Goal: Download file/media

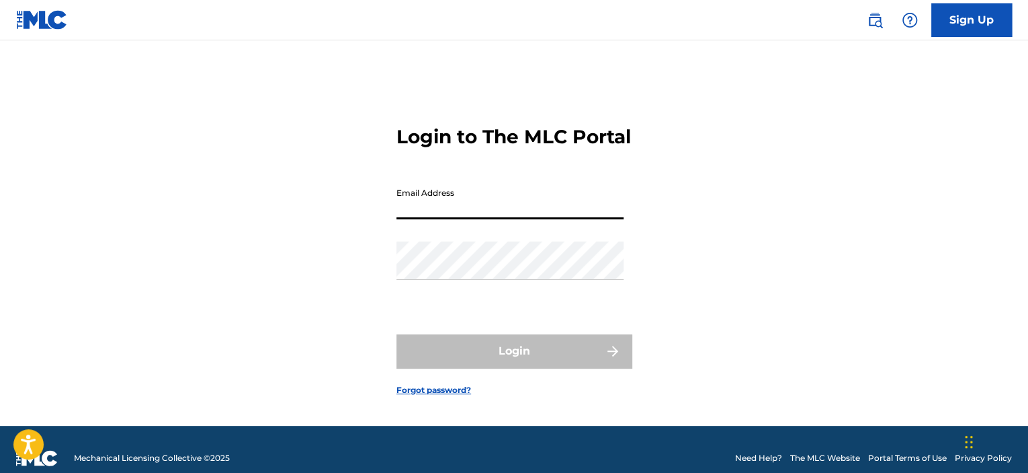
click at [432, 219] on input "Email Address" at bounding box center [510, 200] width 227 height 38
type input "[EMAIL_ADDRESS][DOMAIN_NAME]"
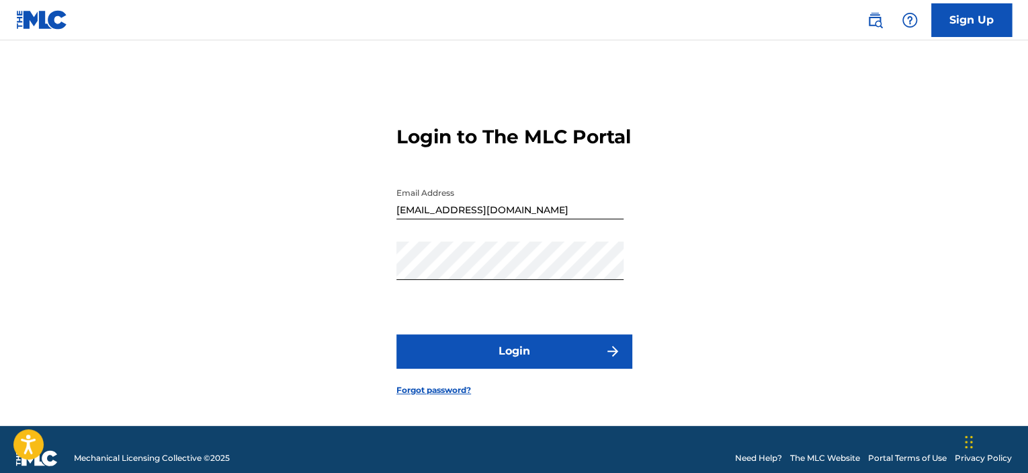
click at [446, 368] on button "Login" at bounding box center [514, 351] width 235 height 34
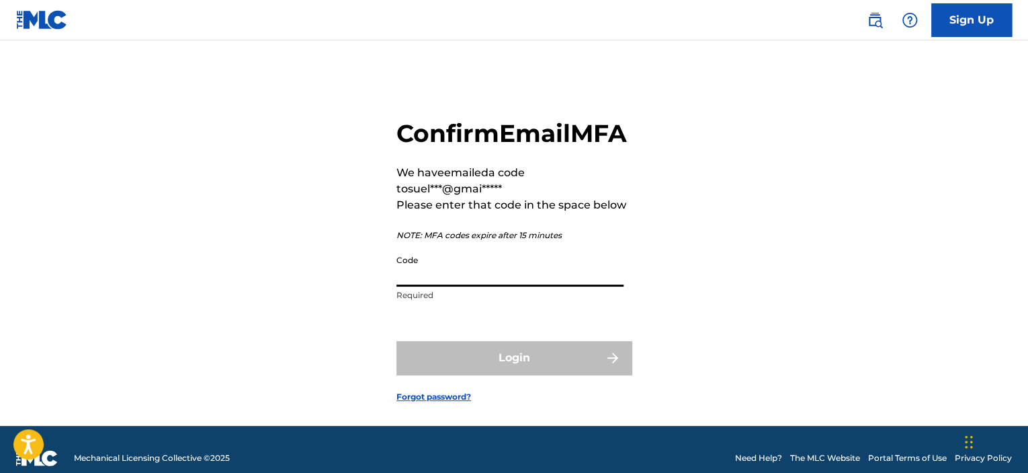
click at [442, 286] on input "Code" at bounding box center [510, 267] width 227 height 38
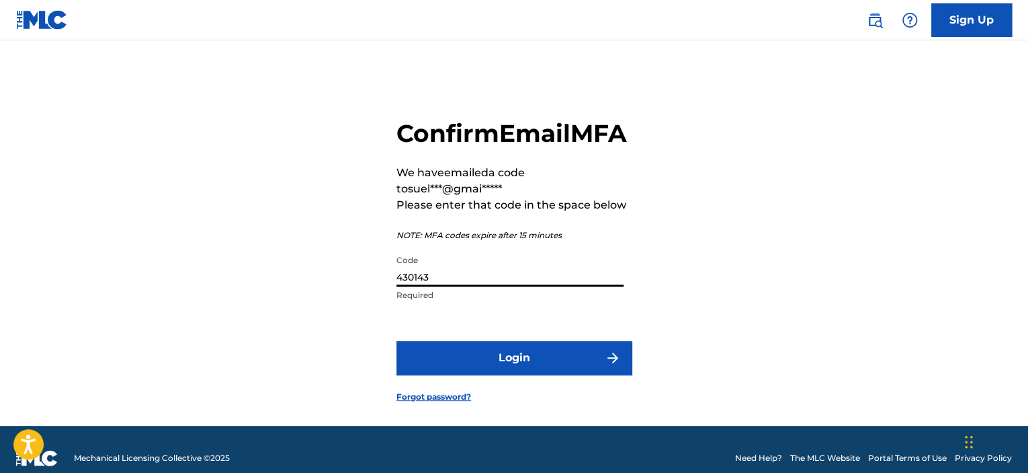
type input "430143"
click at [489, 374] on button "Login" at bounding box center [514, 358] width 235 height 34
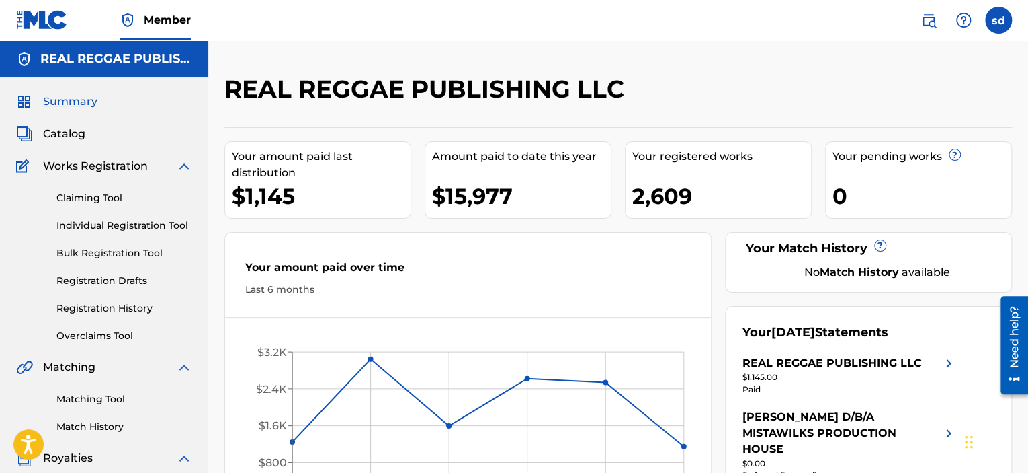
click at [944, 365] on img at bounding box center [949, 363] width 16 height 16
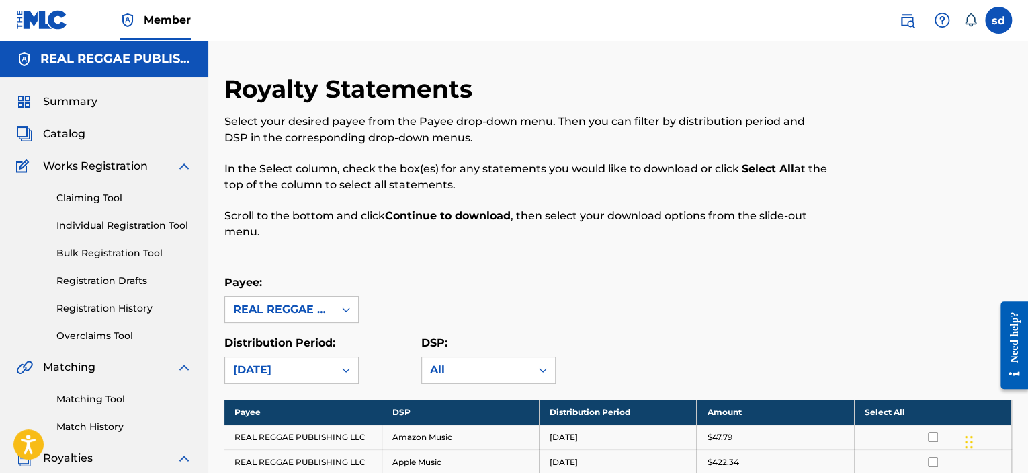
scroll to position [134, 0]
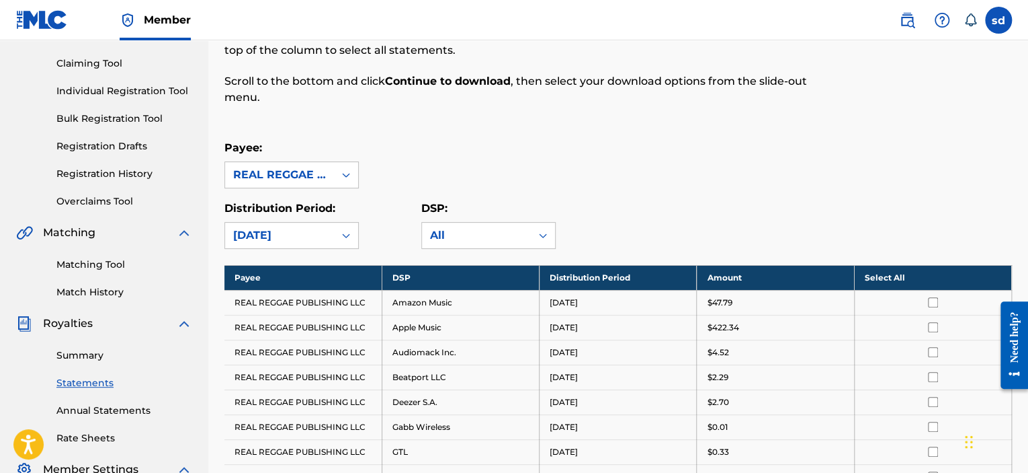
click at [879, 274] on th "Select All" at bounding box center [932, 277] width 157 height 25
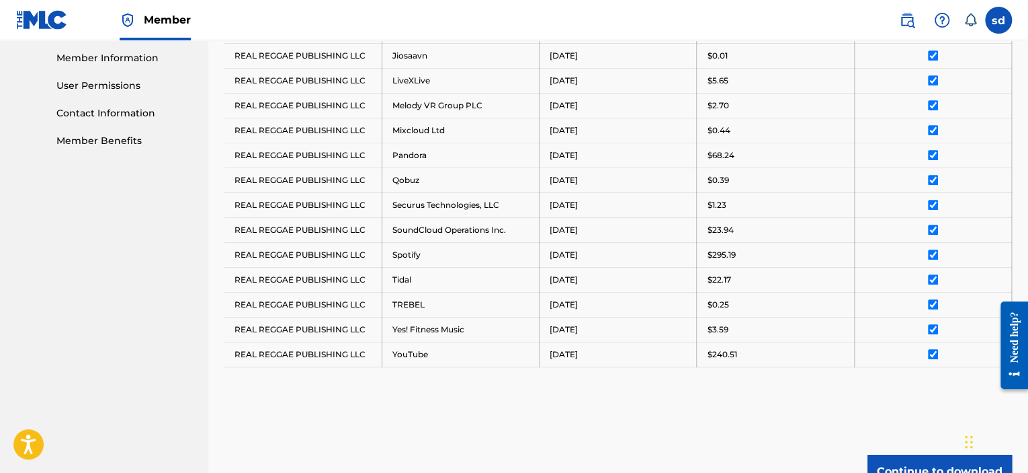
scroll to position [734, 0]
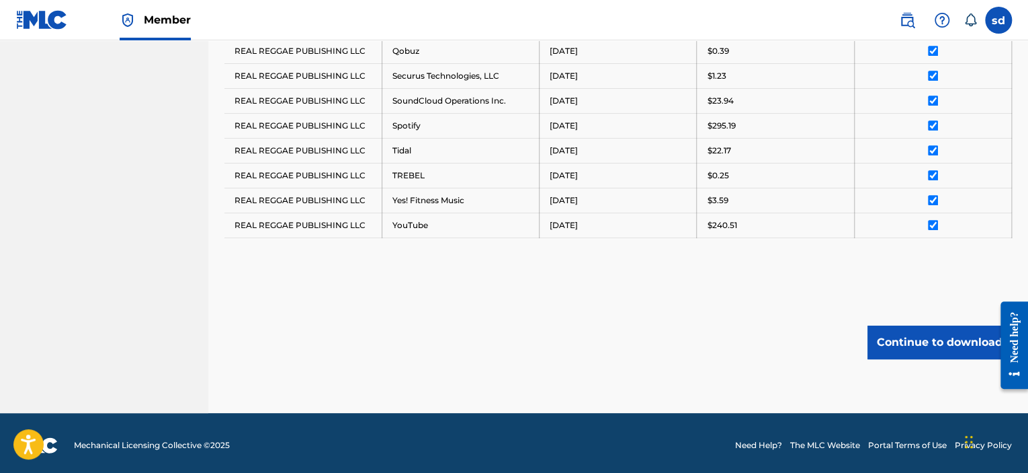
click at [934, 333] on button "Continue to download" at bounding box center [940, 342] width 145 height 34
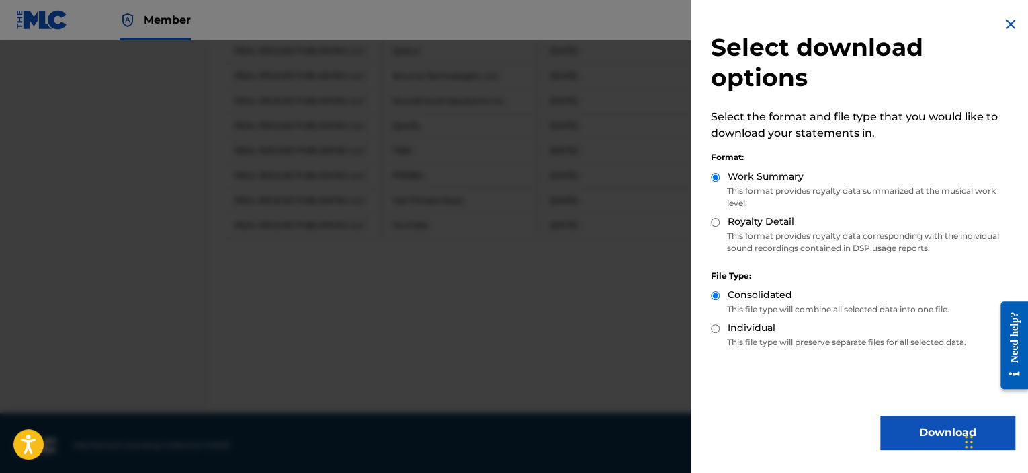
click at [936, 435] on button "Download" at bounding box center [948, 432] width 134 height 34
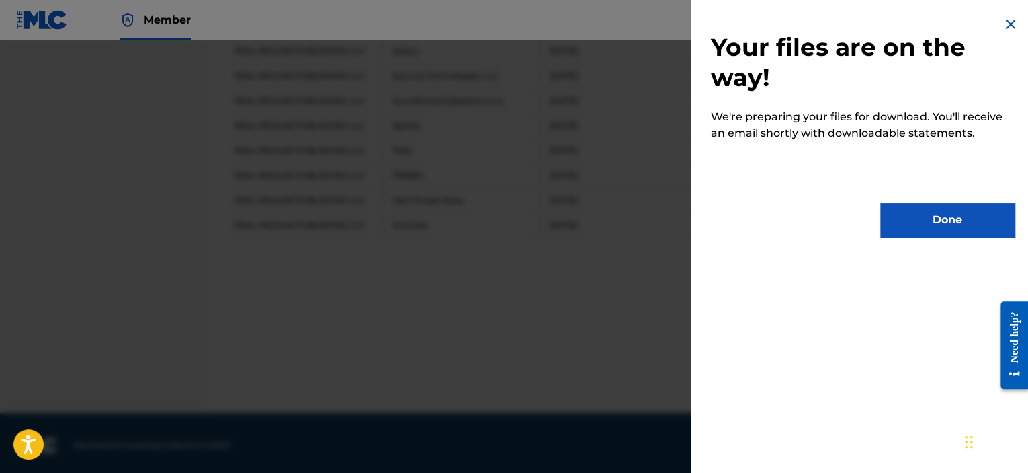
click at [914, 218] on button "Done" at bounding box center [948, 220] width 134 height 34
